Goal: Browse casually: Explore the website without a specific task or goal

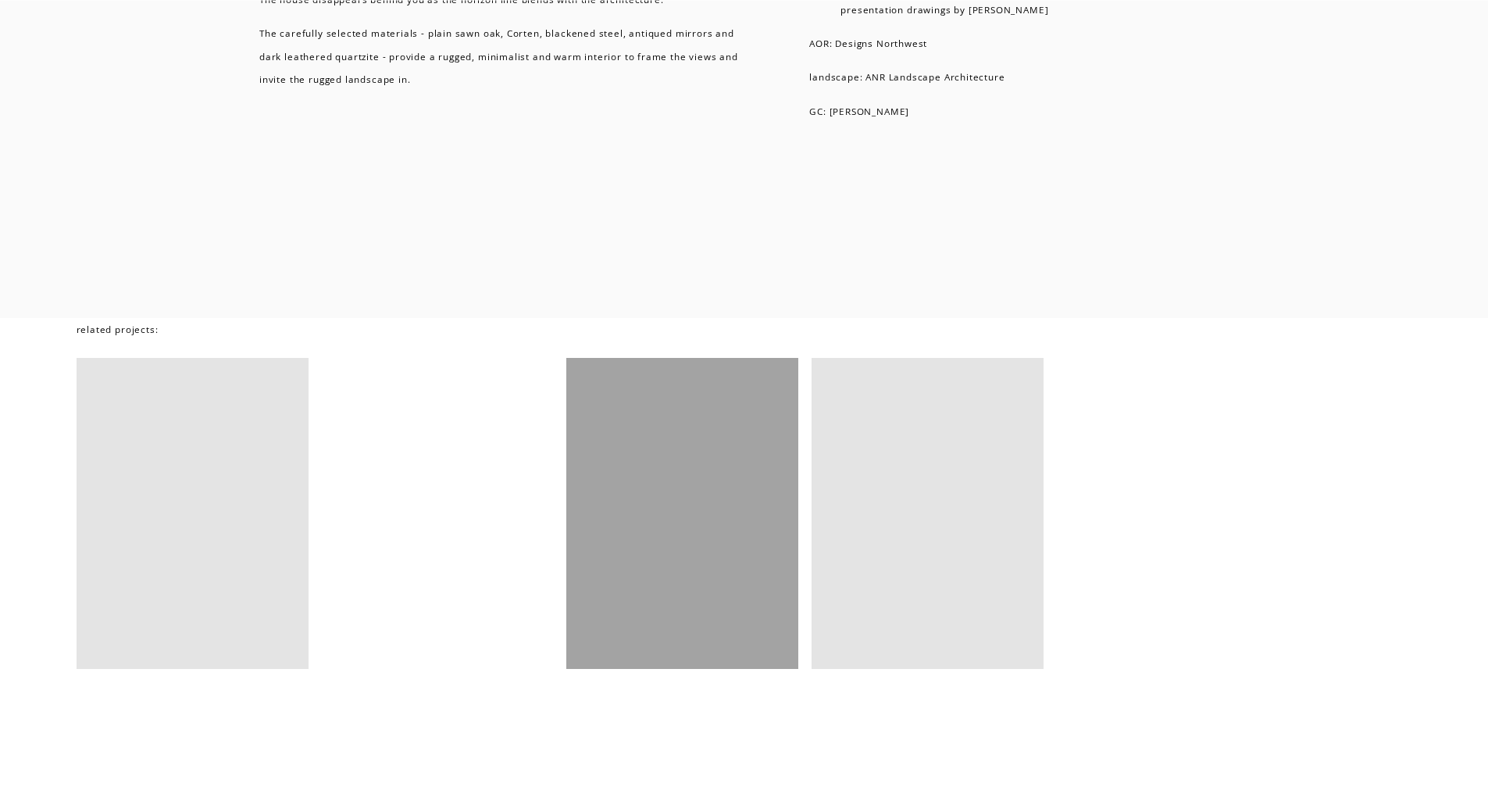
scroll to position [11327, 0]
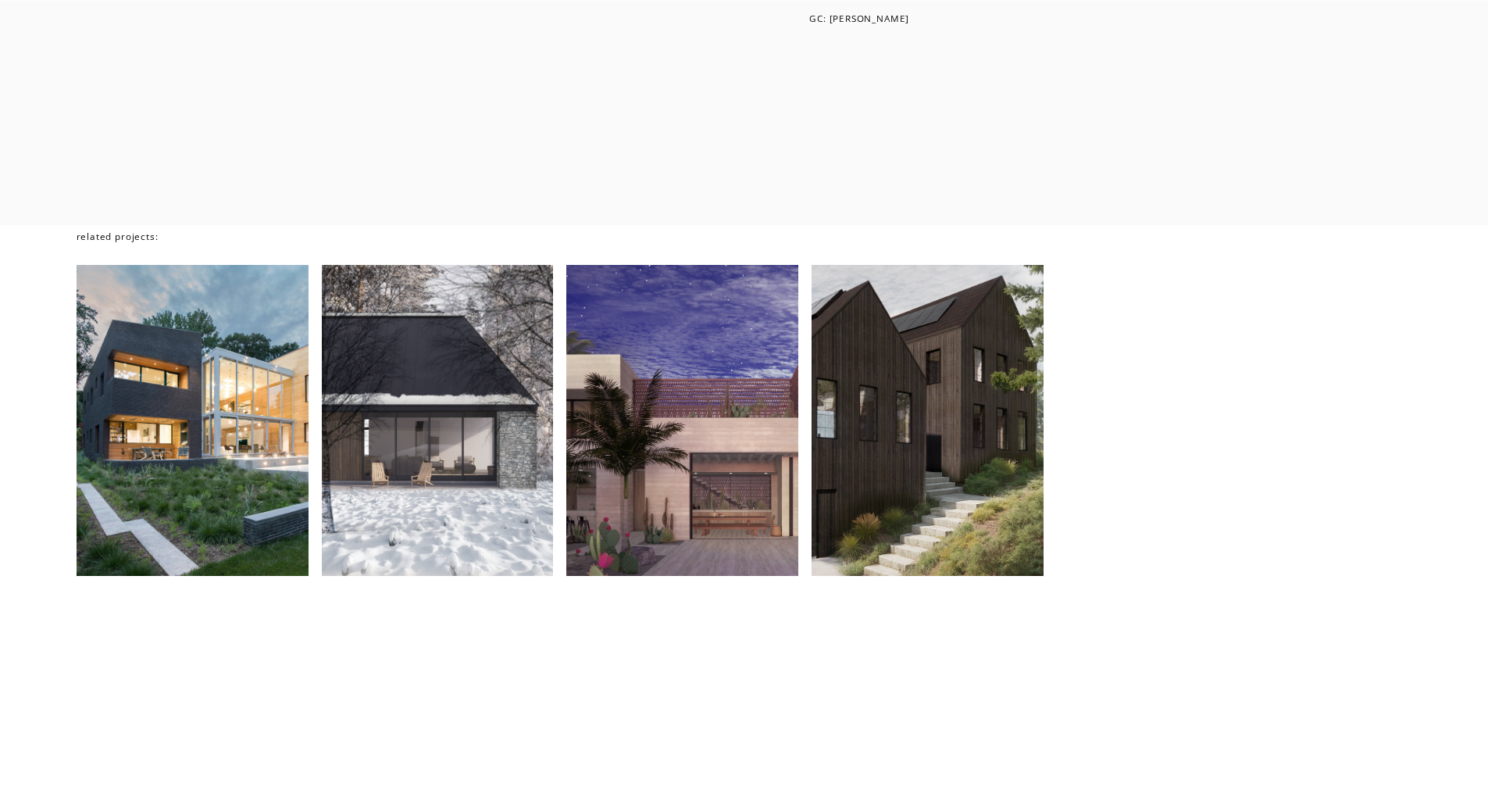
click at [922, 443] on div at bounding box center [928, 420] width 232 height 311
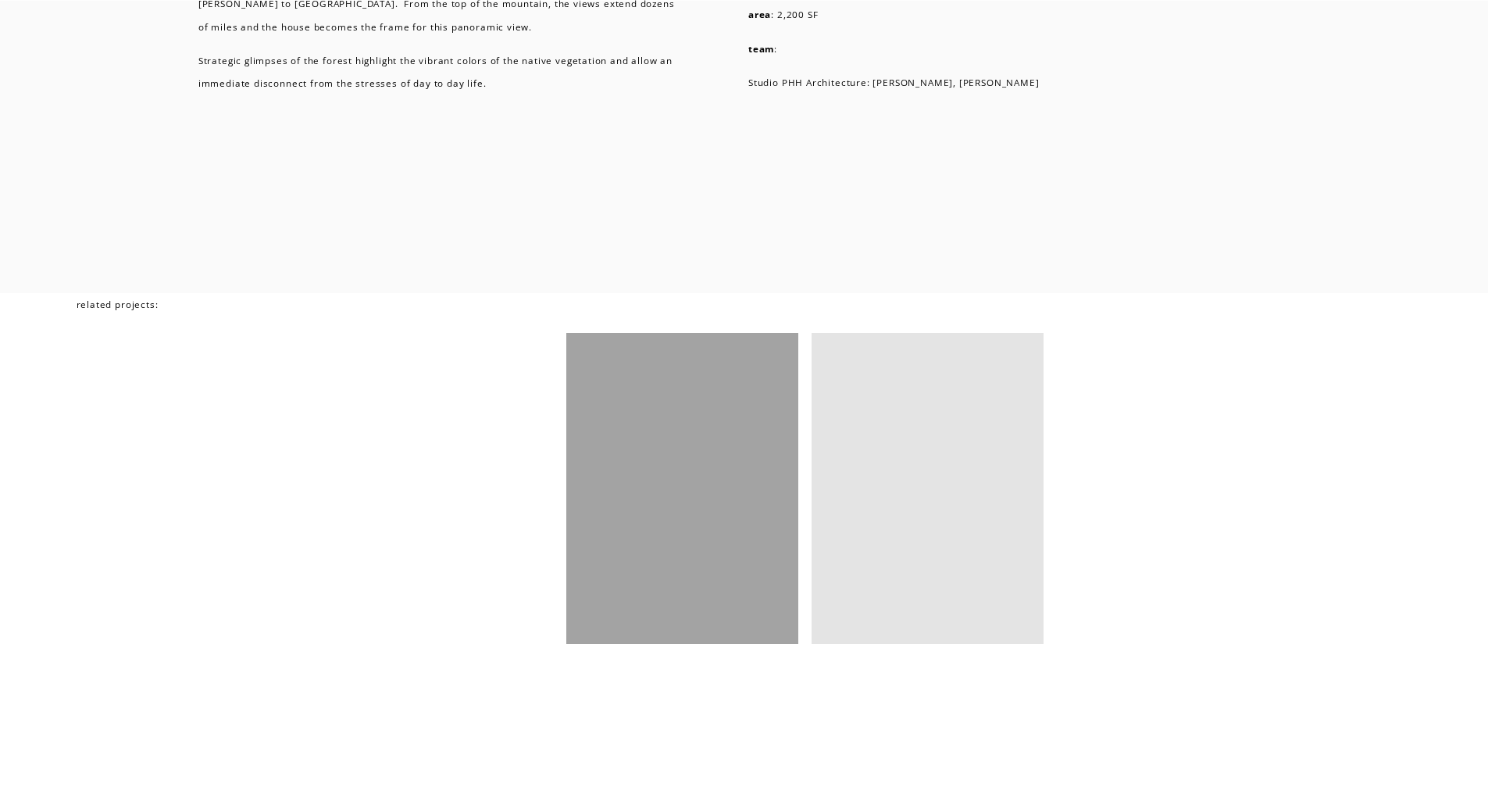
scroll to position [6719, 0]
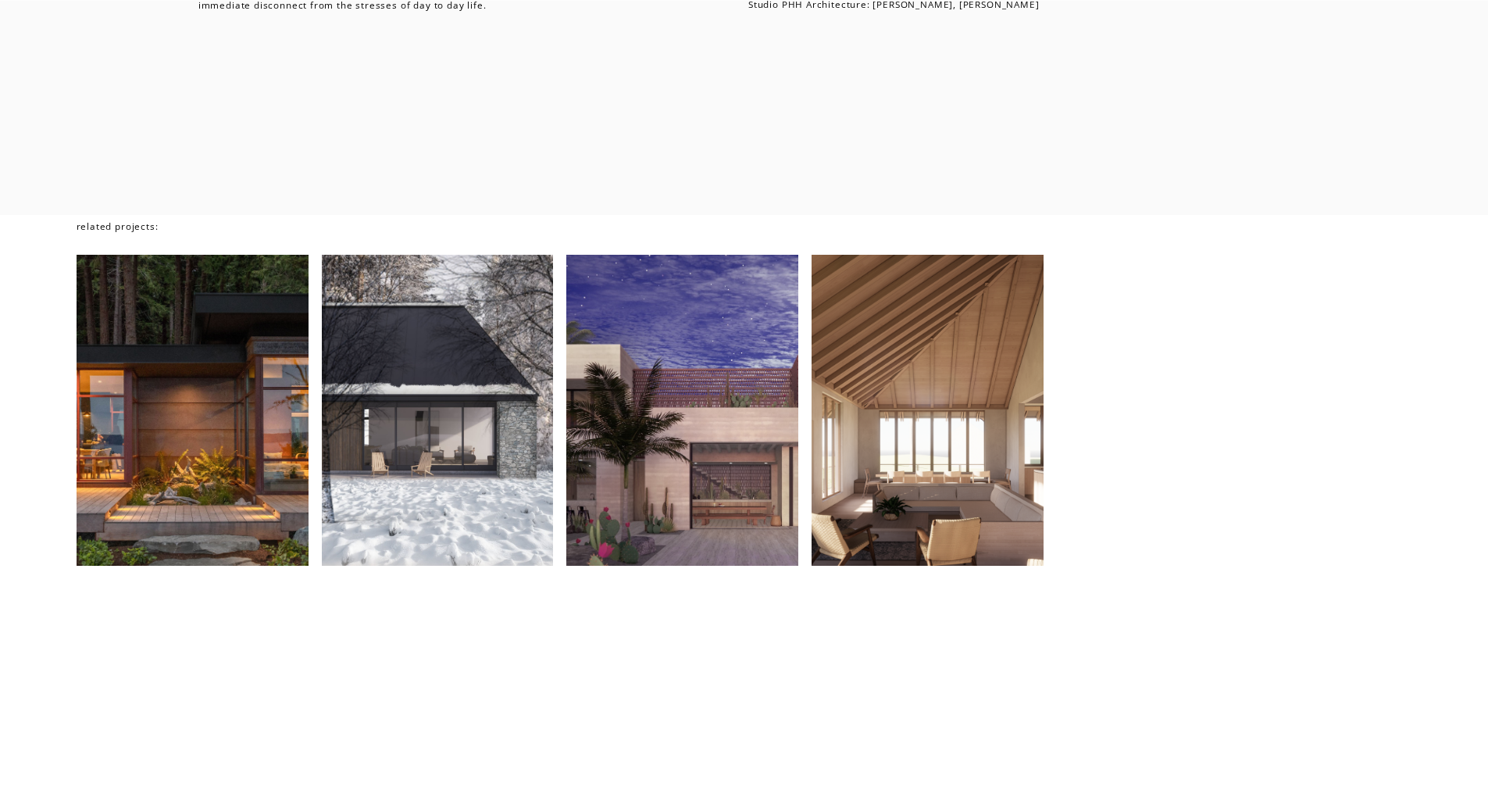
click at [673, 423] on div at bounding box center [682, 410] width 232 height 311
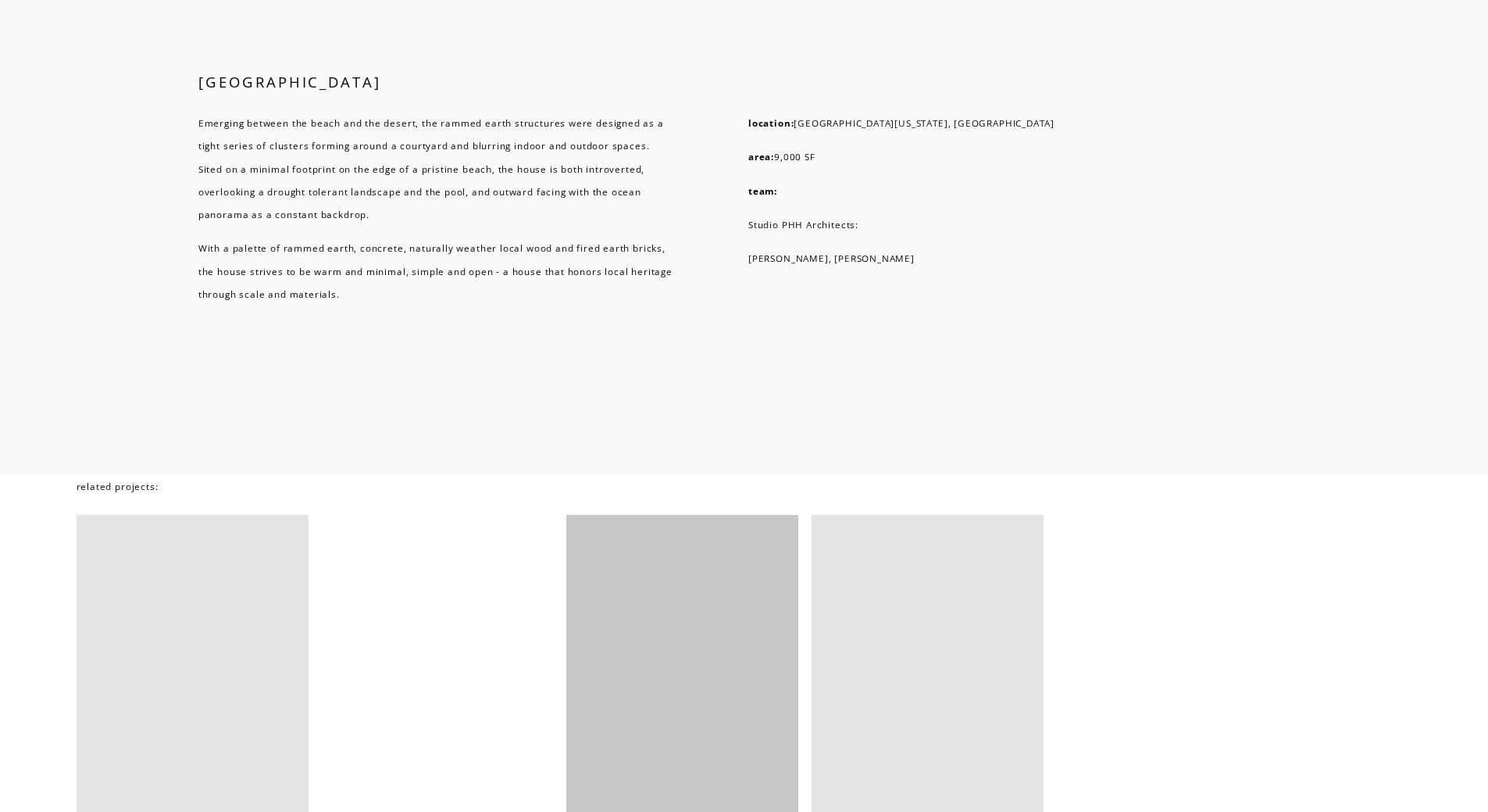
scroll to position [8046, 0]
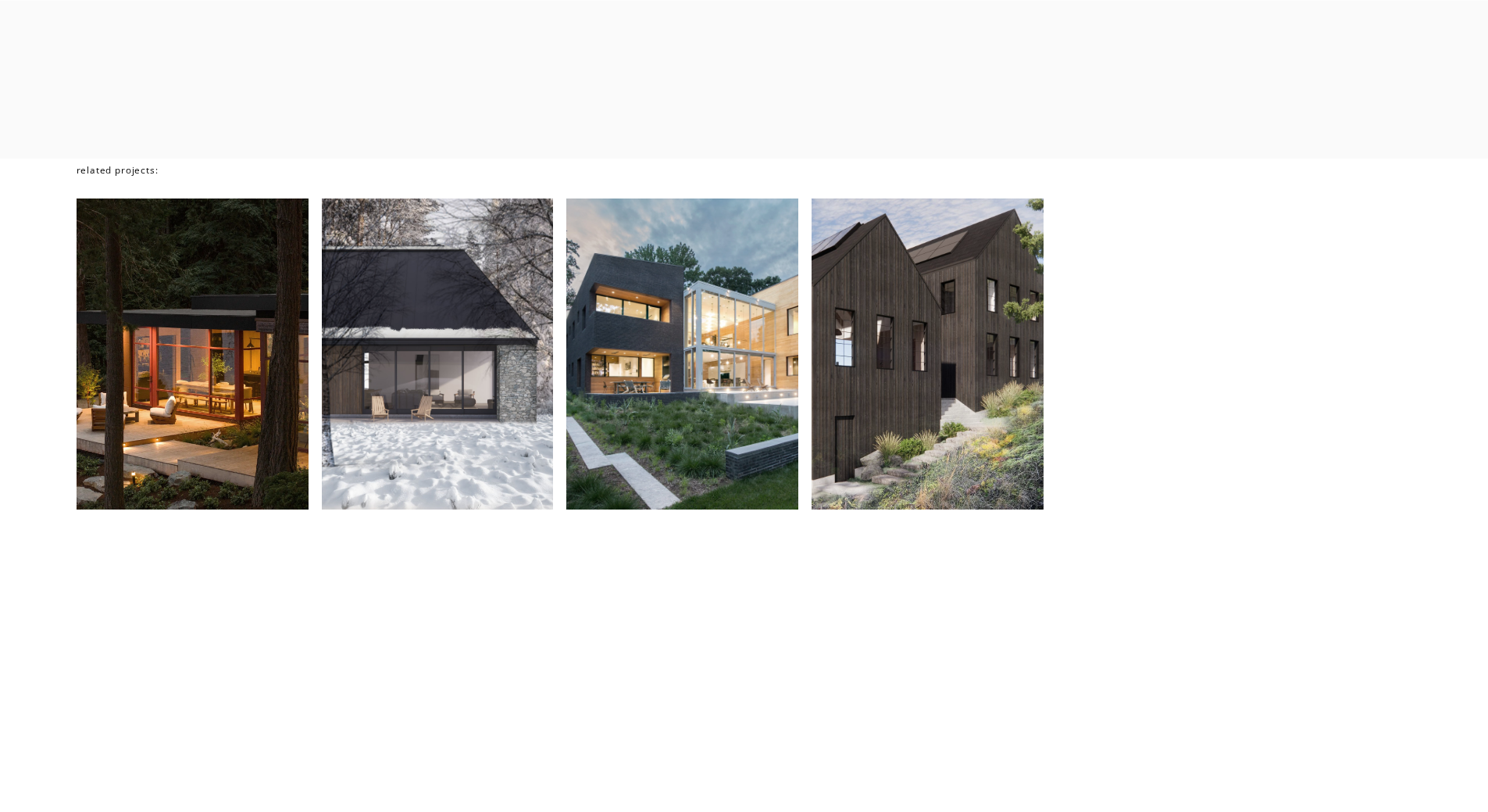
click at [443, 422] on div at bounding box center [438, 354] width 232 height 311
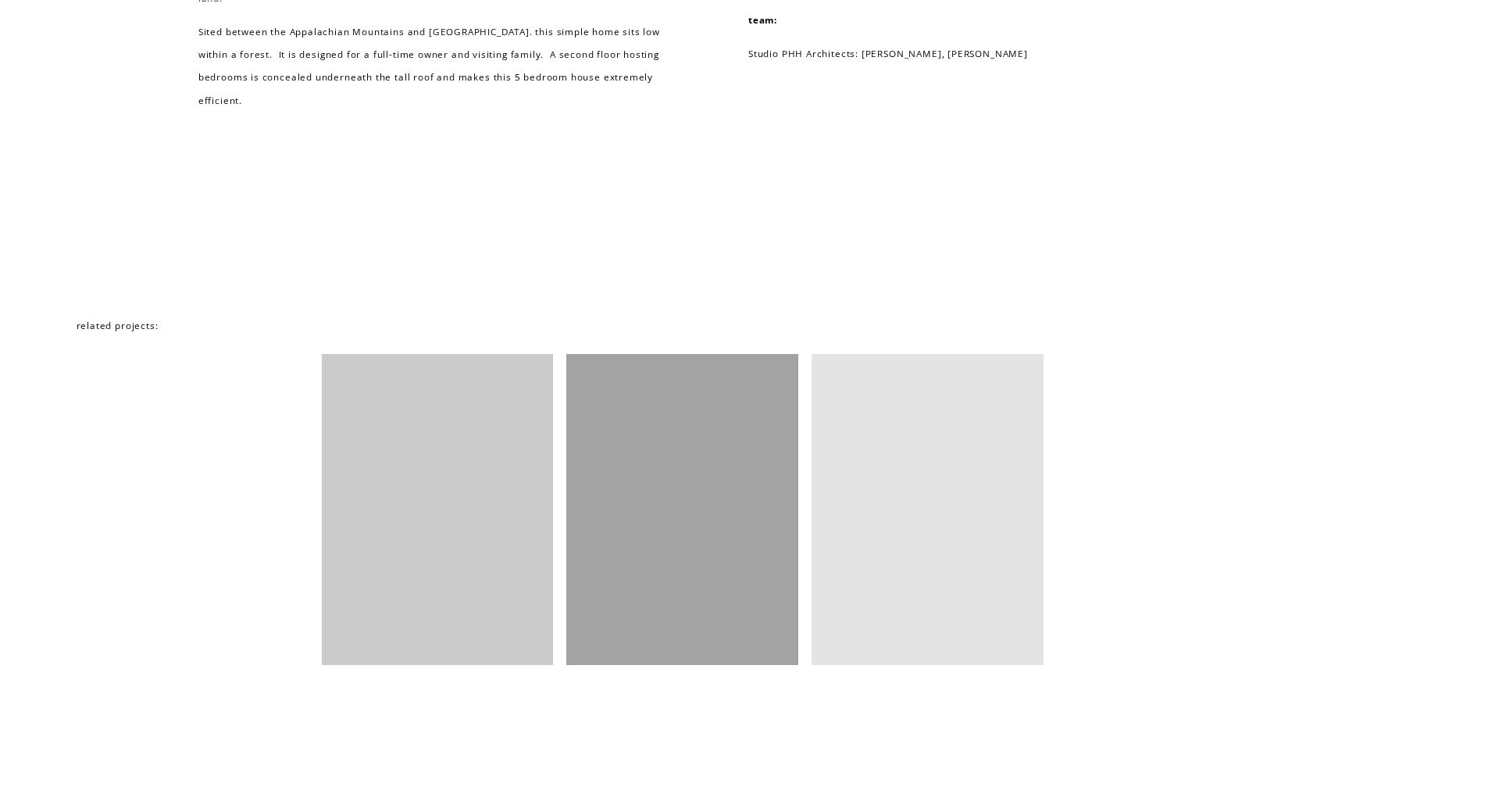
scroll to position [4531, 0]
